Goal: Task Accomplishment & Management: Manage account settings

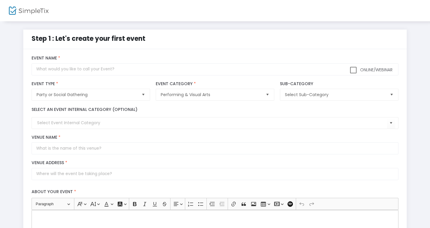
click at [41, 8] on img at bounding box center [29, 10] width 40 height 9
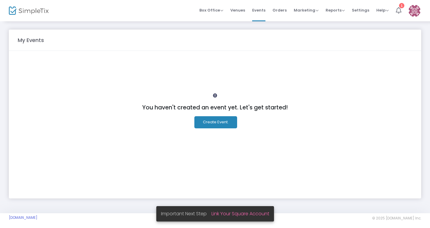
click at [398, 13] on icon at bounding box center [399, 10] width 6 height 6
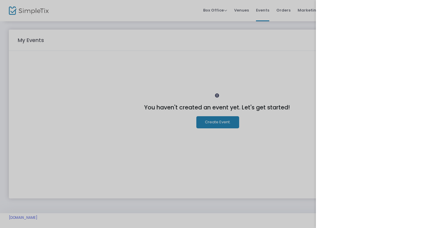
click at [200, 87] on div at bounding box center [217, 114] width 434 height 228
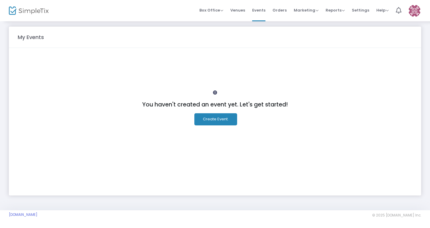
scroll to position [3, 0]
click at [314, 12] on span "Marketing" at bounding box center [306, 10] width 25 height 6
click at [220, 9] on span "Box Office" at bounding box center [212, 10] width 24 height 6
click at [363, 11] on span "Settings" at bounding box center [360, 10] width 17 height 15
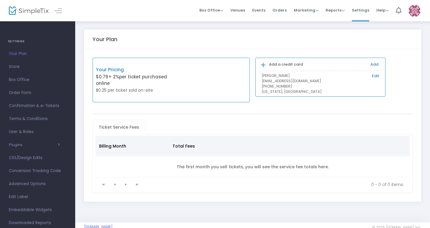
click at [152, 80] on p "$0.79 + 2% per ticket purchased online" at bounding box center [134, 80] width 76 height 13
click at [24, 93] on span "Order Form" at bounding box center [38, 93] width 58 height 8
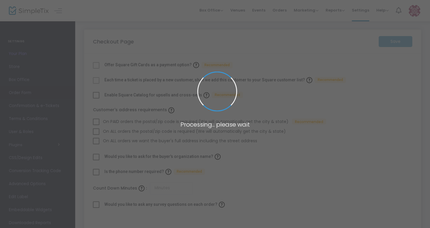
checkbox input "true"
type input "45"
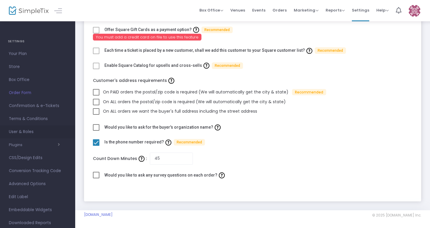
click at [24, 134] on span "User & Roles" at bounding box center [38, 132] width 58 height 8
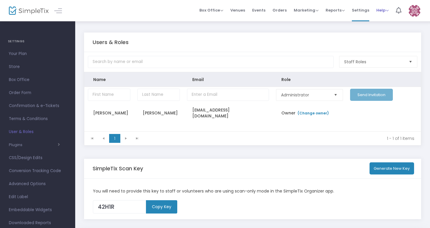
click at [381, 12] on span "Help" at bounding box center [383, 10] width 12 height 6
click at [334, 12] on span "Reports" at bounding box center [335, 10] width 19 height 6
click at [302, 12] on span "Marketing" at bounding box center [306, 10] width 25 height 6
click at [252, 11] on li "Events" at bounding box center [259, 10] width 20 height 21
click at [262, 10] on span "Events" at bounding box center [258, 10] width 13 height 15
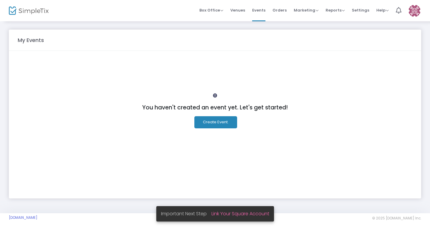
click at [415, 9] on img at bounding box center [415, 11] width 12 height 12
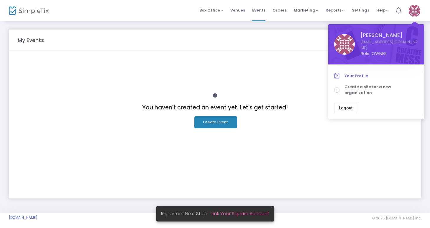
click at [352, 70] on link "Your Profile" at bounding box center [377, 75] width 84 height 11
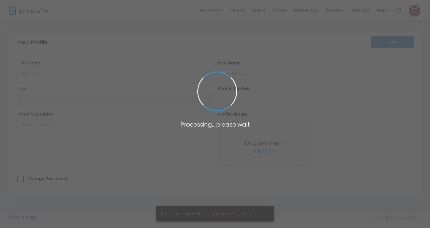
type input "[PERSON_NAME]"
type input "[EMAIL_ADDRESS][DOMAIN_NAME]"
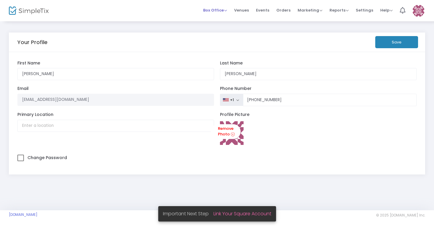
click at [221, 10] on span "Box Office" at bounding box center [215, 10] width 24 height 6
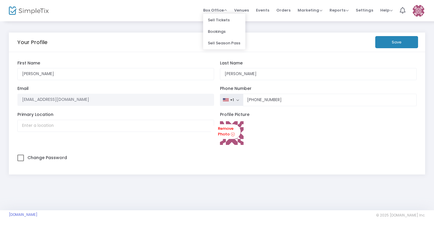
click at [154, 12] on div "Box Office Sell Tickets Bookings Sell Season Pass Venues Memberships Events Ord…" at bounding box center [254, 10] width 359 height 21
